Goal: Submit feedback/report problem: Submit feedback/report problem

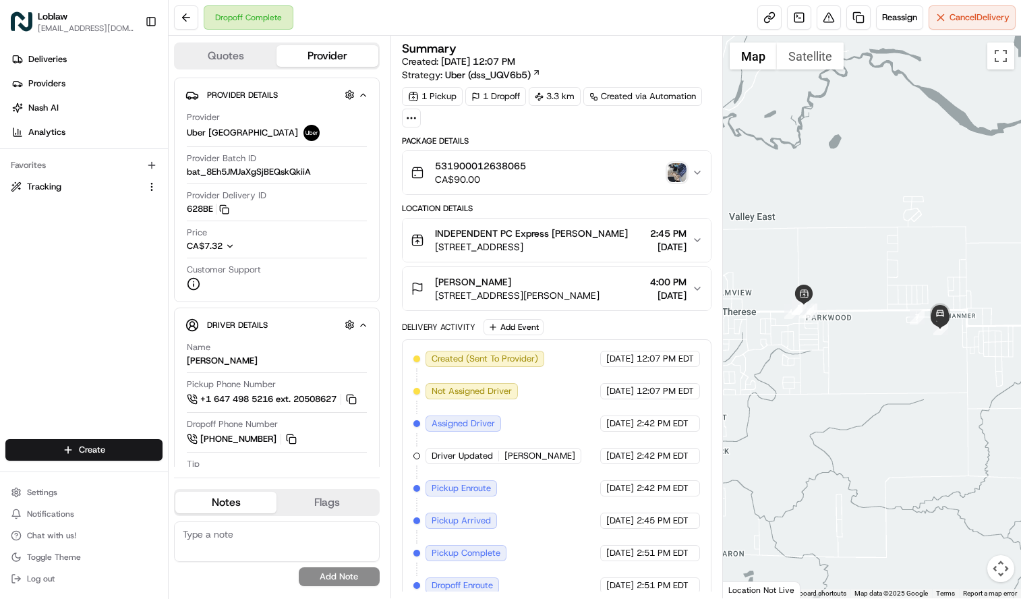
click at [675, 172] on img "button" at bounding box center [676, 172] width 19 height 19
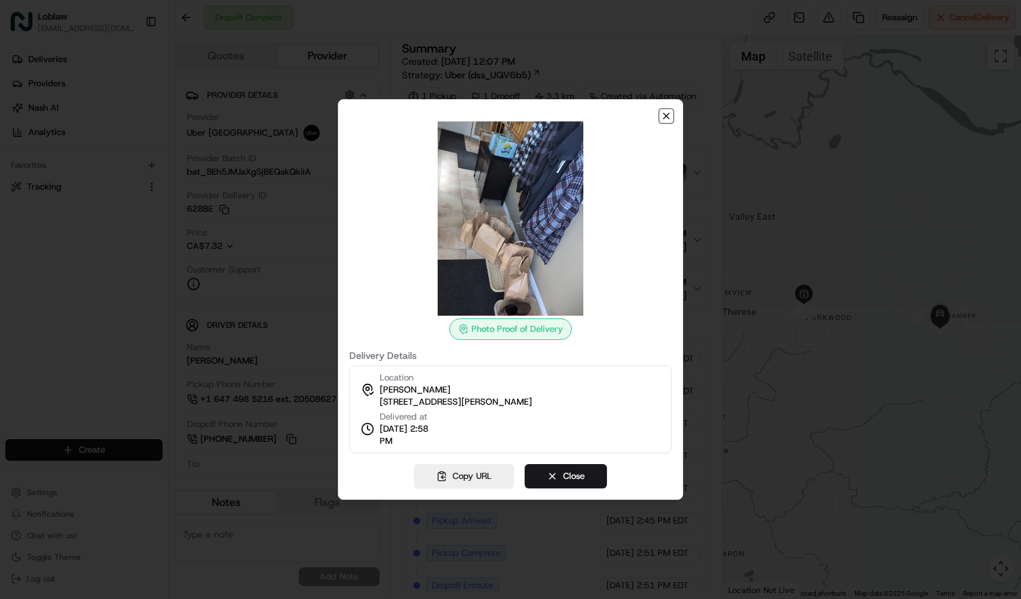
click at [665, 116] on icon "button" at bounding box center [666, 116] width 11 height 11
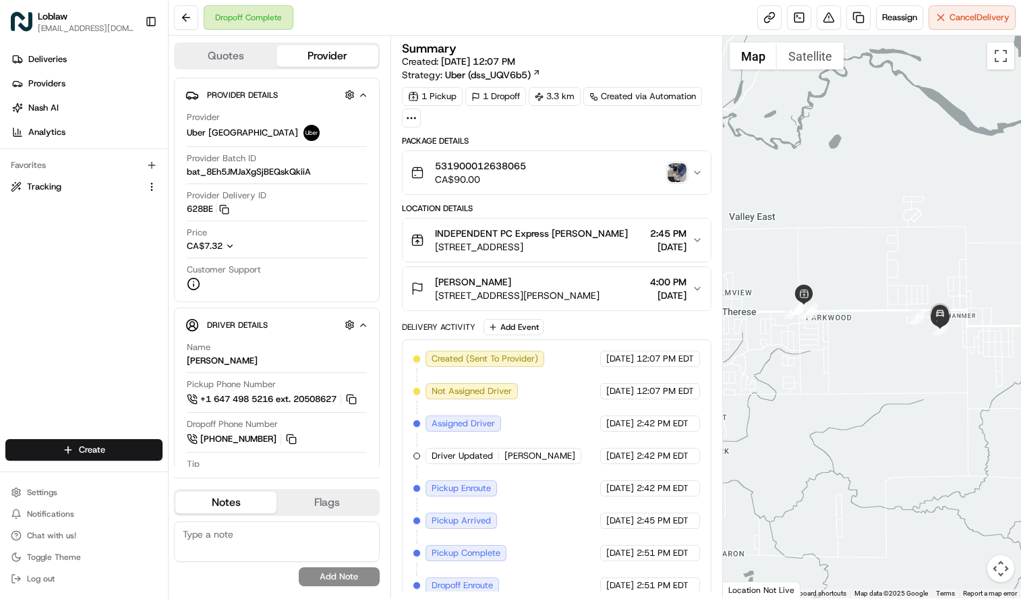
click at [558, 282] on div "[PERSON_NAME]" at bounding box center [517, 281] width 165 height 13
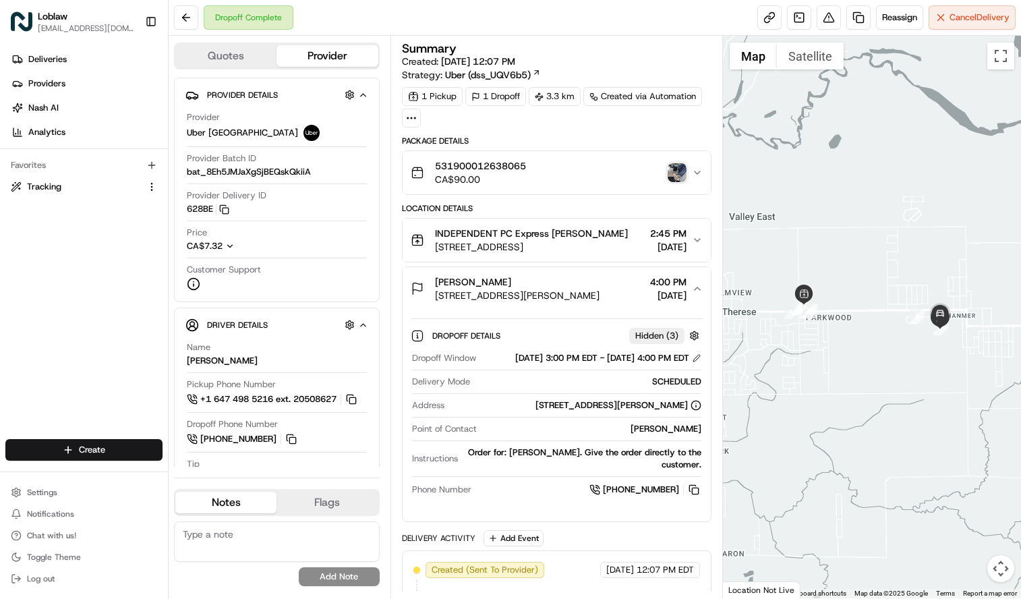
scroll to position [67, 0]
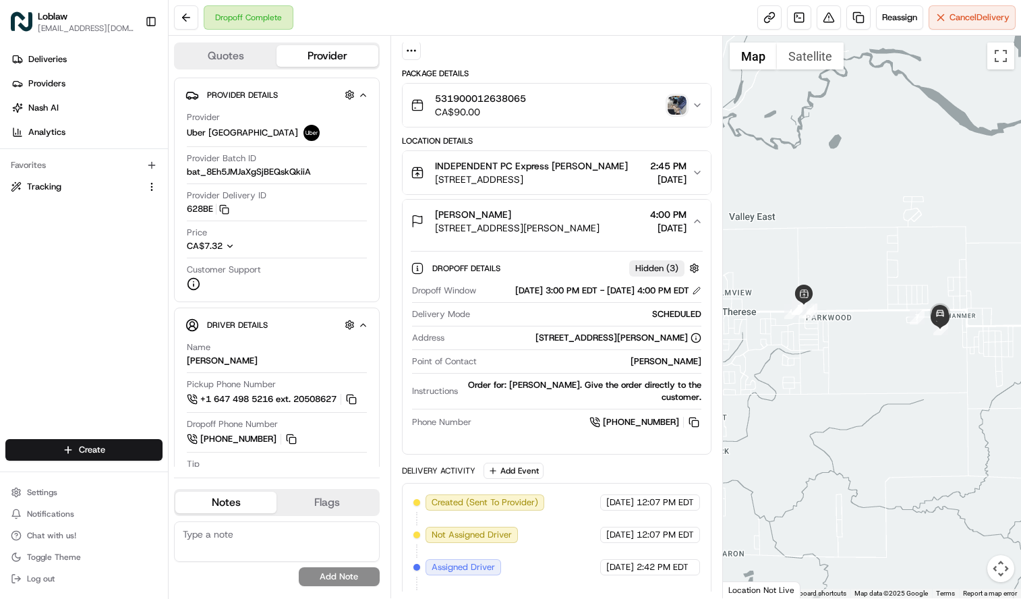
click at [651, 271] on span "Hidden ( 3 )" at bounding box center [656, 268] width 43 height 12
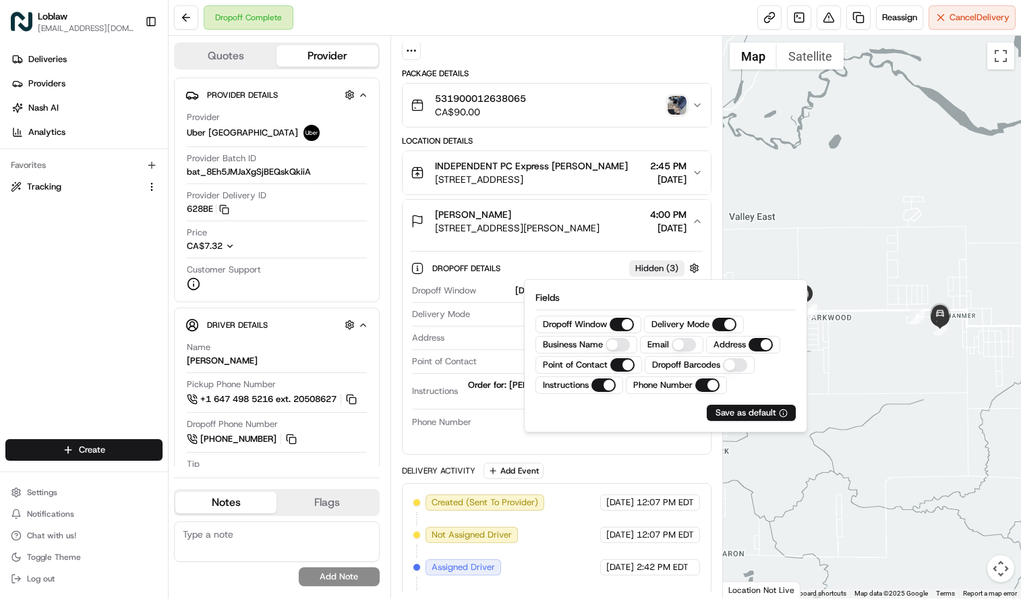
click at [651, 271] on span "Hidden ( 3 )" at bounding box center [656, 268] width 43 height 12
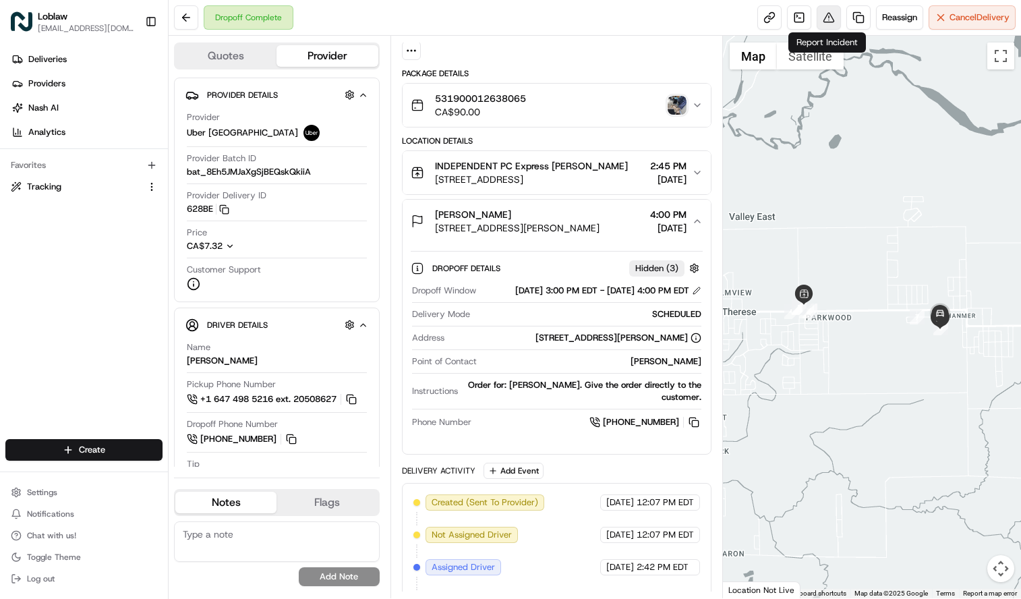
click at [823, 18] on button at bounding box center [828, 17] width 24 height 24
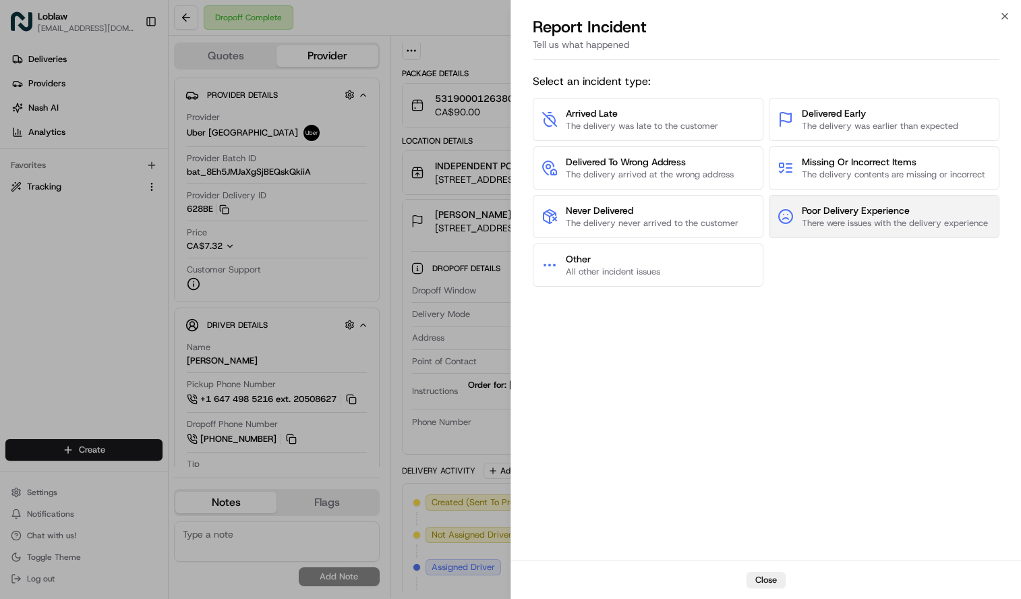
click at [880, 224] on span "There were issues with the delivery experience" at bounding box center [895, 223] width 186 height 12
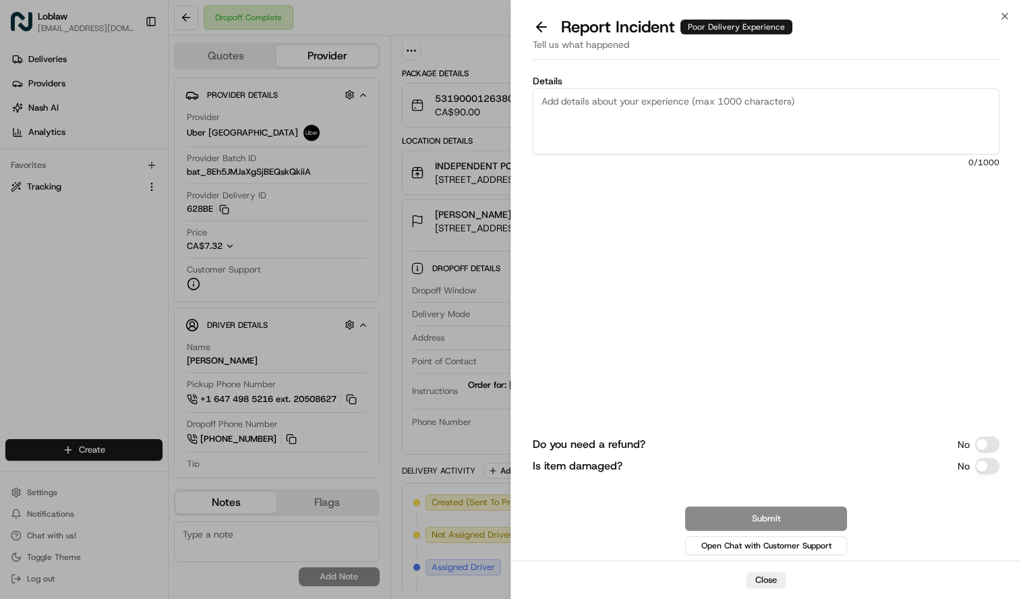
click at [593, 133] on textarea "Details" at bounding box center [766, 121] width 467 height 66
paste textarea "cu is upset that driver left order outside and did not knock"
click at [828, 99] on textarea "cu is upset that driver left order outside and did not knock" at bounding box center [766, 121] width 467 height 66
paste textarea "make sure drivers follow instuction to give order to cu not just drop off at do…"
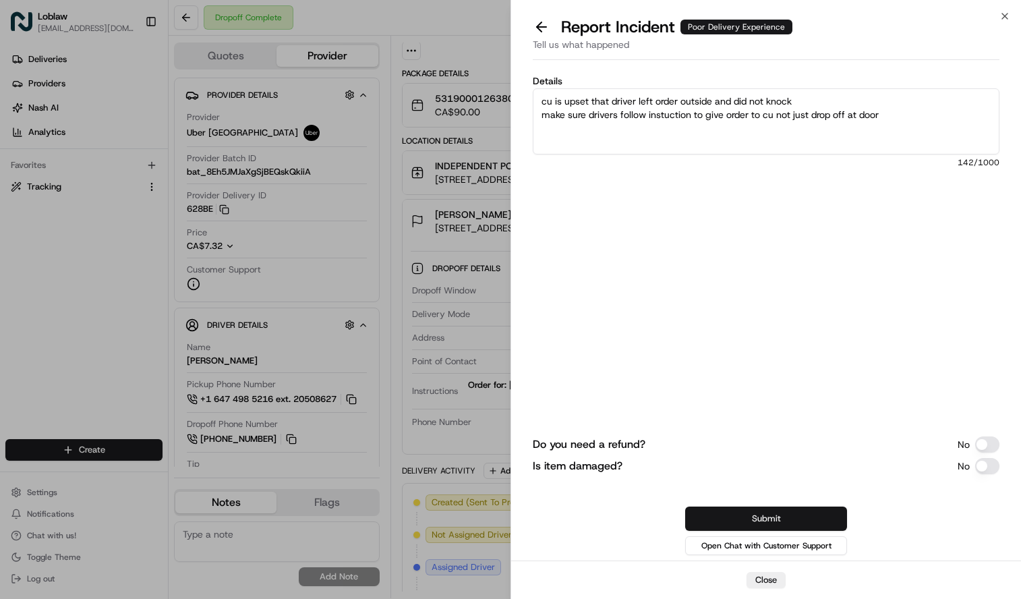
type textarea "cu is upset that driver left order outside and did not knock make sure drivers …"
click at [775, 518] on button "Submit" at bounding box center [766, 518] width 162 height 24
